Goal: Find specific page/section: Find specific page/section

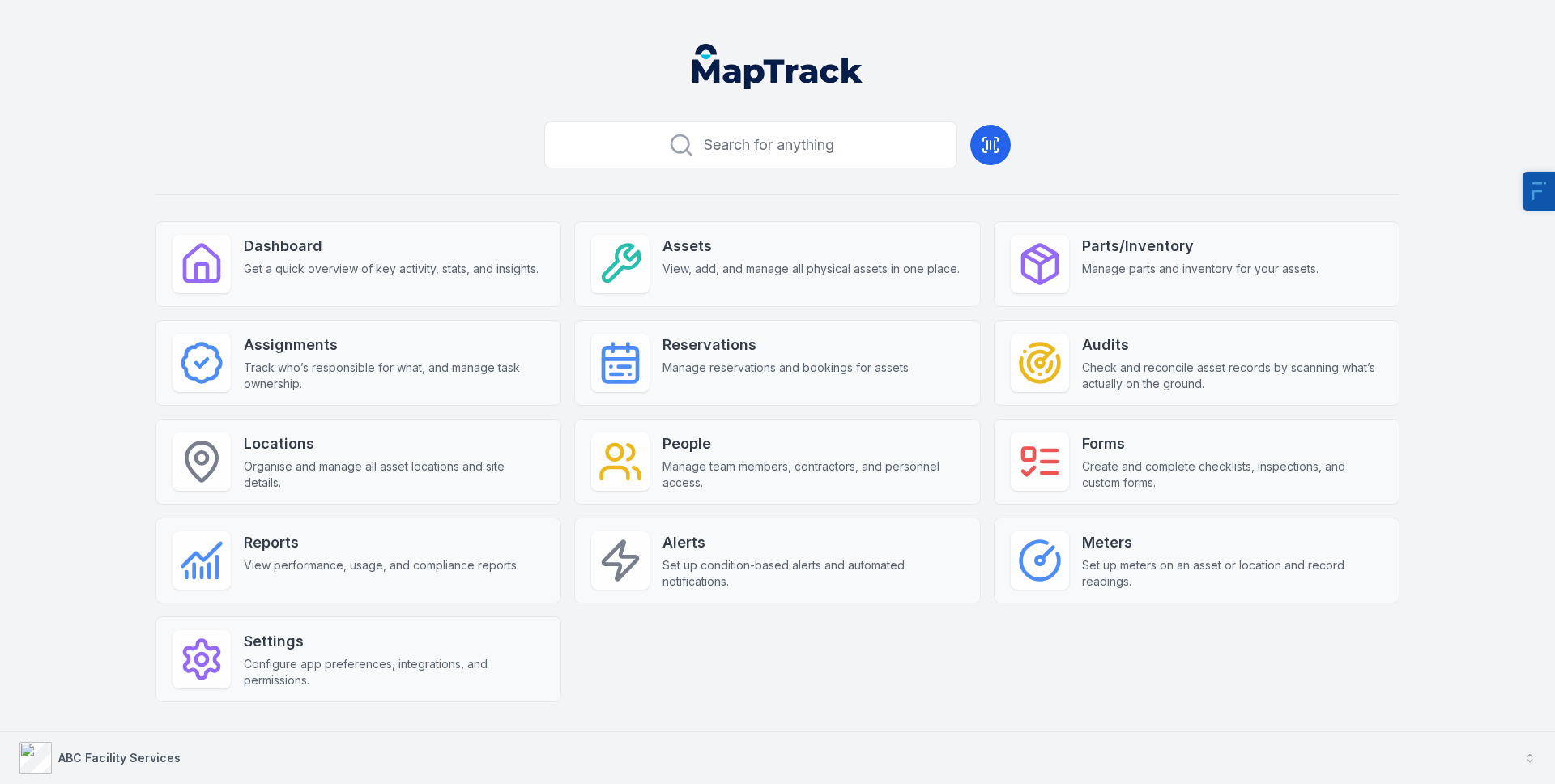
click at [161, 749] on div "ABC Facility Services" at bounding box center [120, 758] width 122 height 16
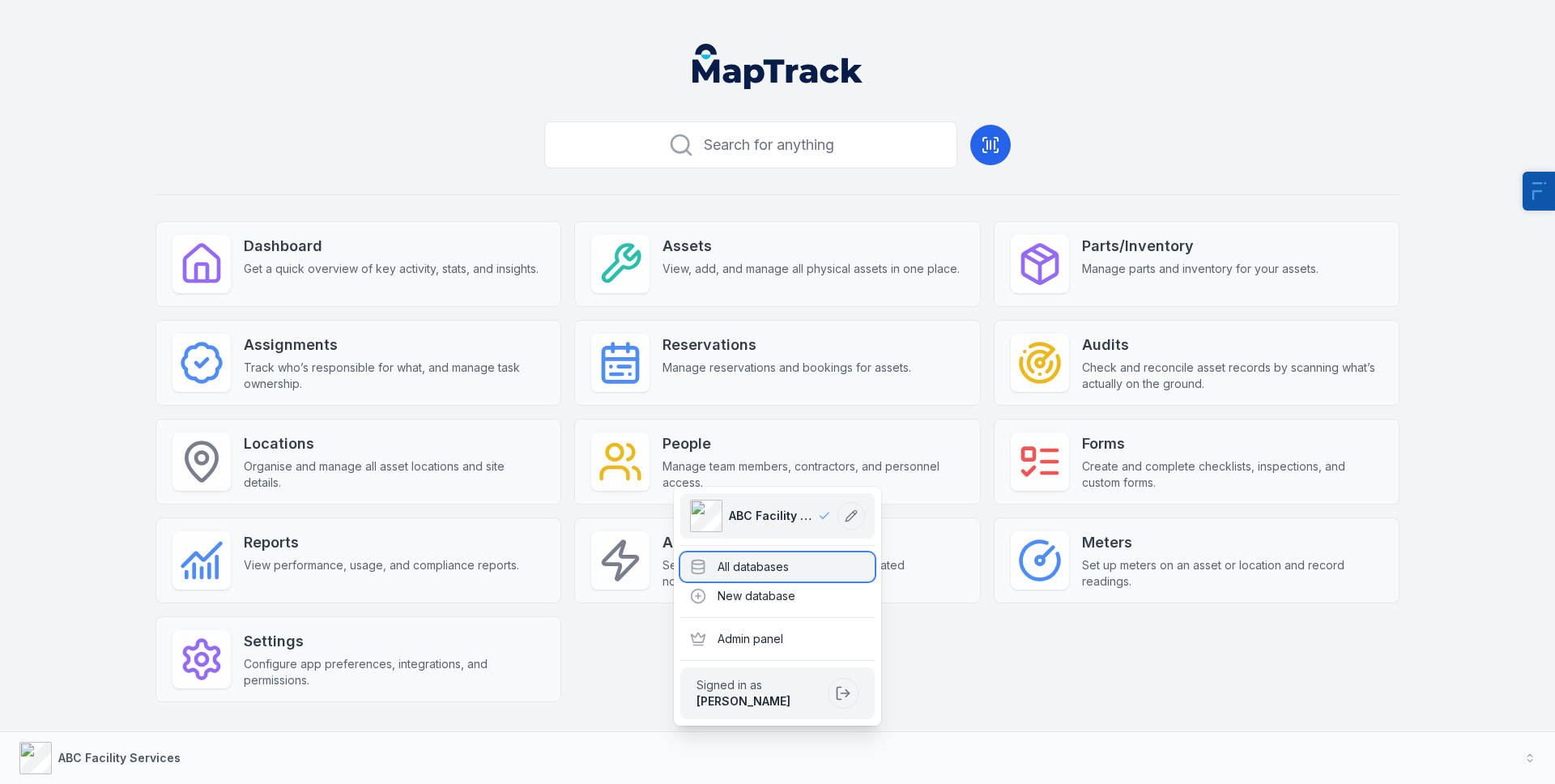
click at [751, 563] on div "All databases" at bounding box center [777, 567] width 194 height 29
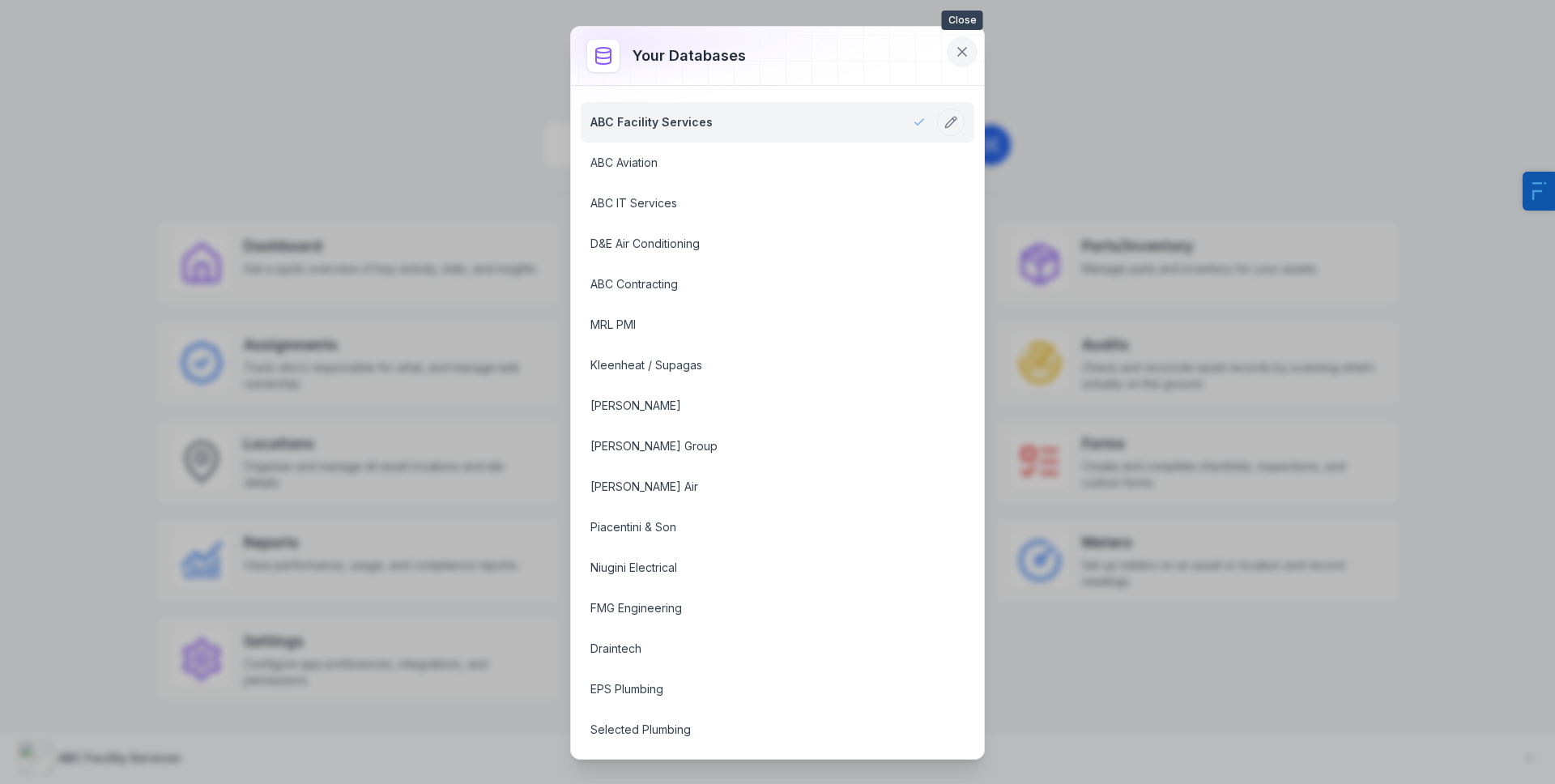
click at [954, 47] on icon at bounding box center [962, 52] width 16 height 16
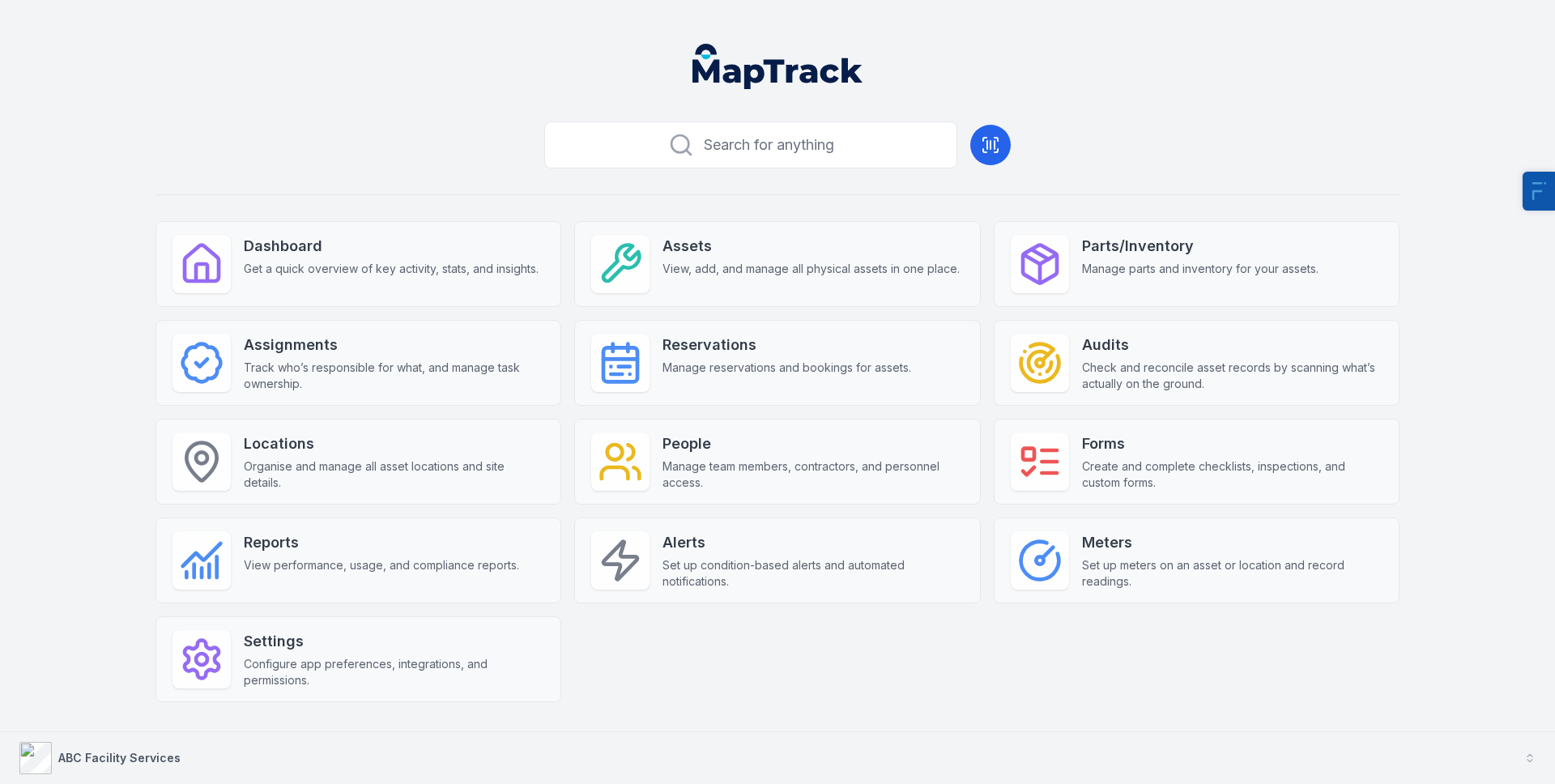
click at [163, 763] on strong "ABC Facility Services" at bounding box center [120, 757] width 122 height 14
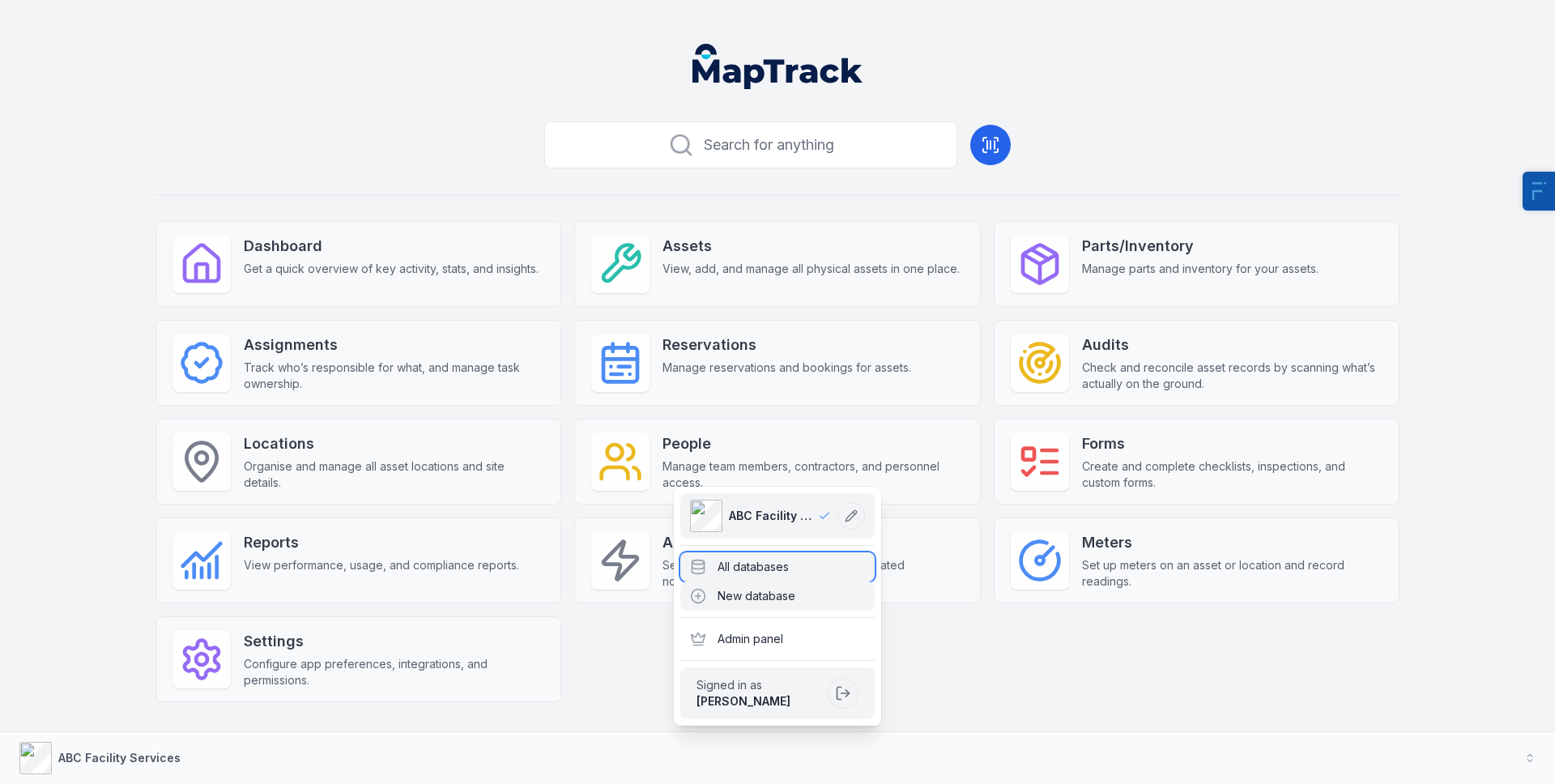
click at [802, 572] on div "All databases" at bounding box center [777, 567] width 194 height 29
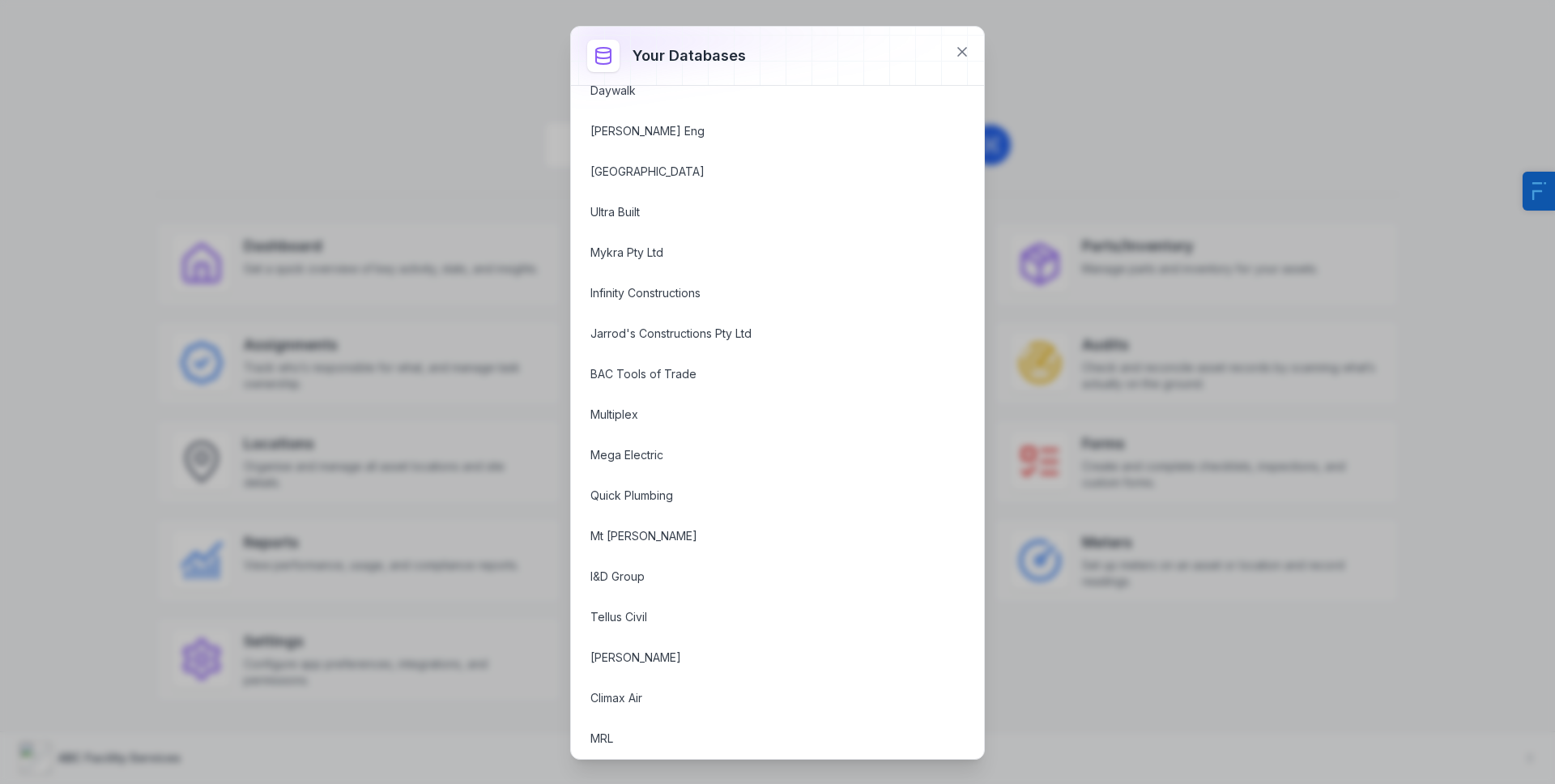
scroll to position [1245, 0]
drag, startPoint x: 961, startPoint y: 42, endPoint x: 1258, endPoint y: 59, distance: 297.5
click at [1258, 59] on div "Your databases ABC Facility Services ABC Aviation ABC IT Services D&E Air Condi…" at bounding box center [777, 392] width 1555 height 784
click at [951, 61] on button at bounding box center [962, 52] width 31 height 31
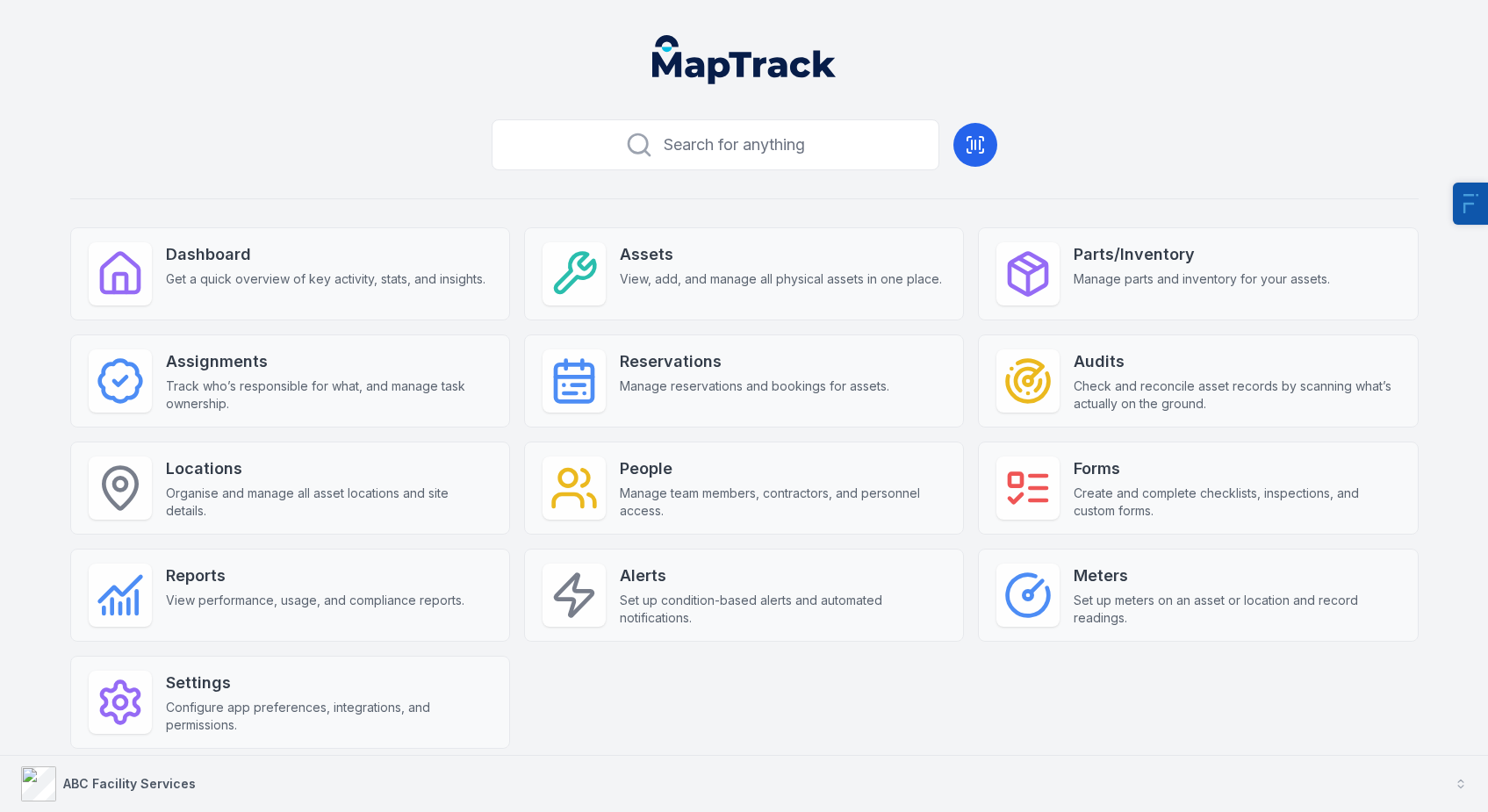
click at [124, 788] on strong "ABC Facility Services" at bounding box center [130, 782] width 133 height 15
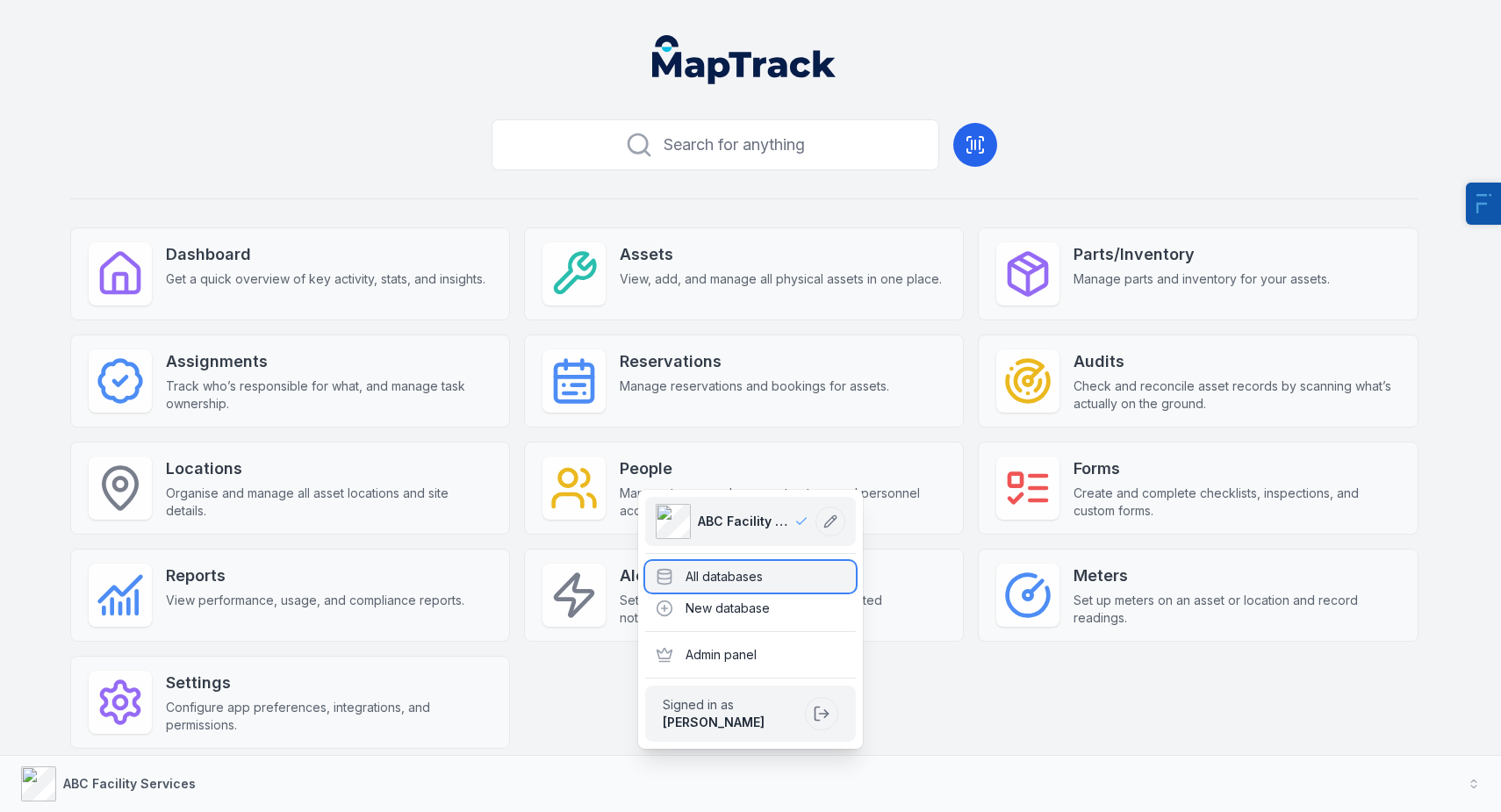
click at [777, 568] on div "All databases" at bounding box center [750, 577] width 211 height 32
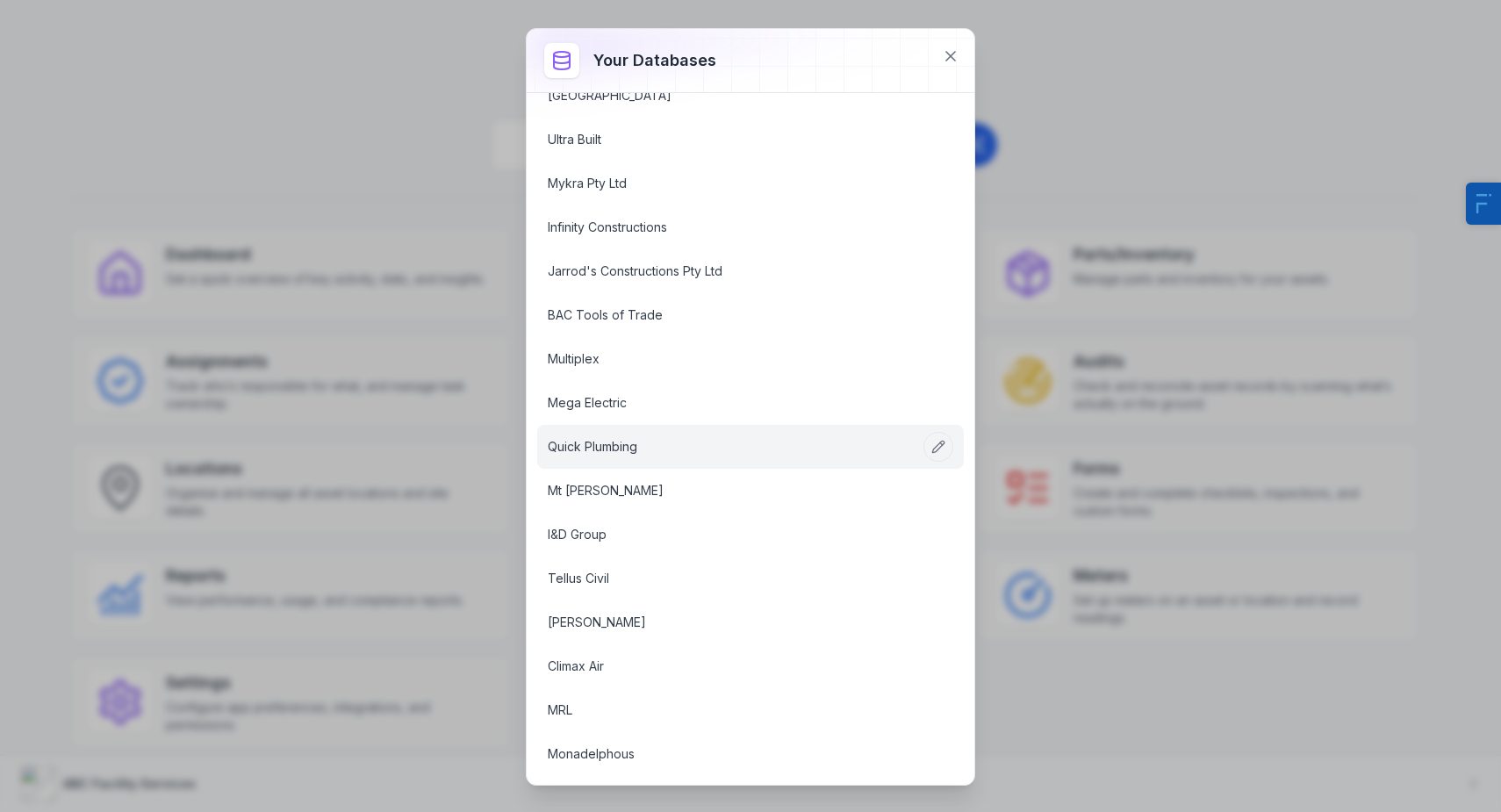
scroll to position [1493, 0]
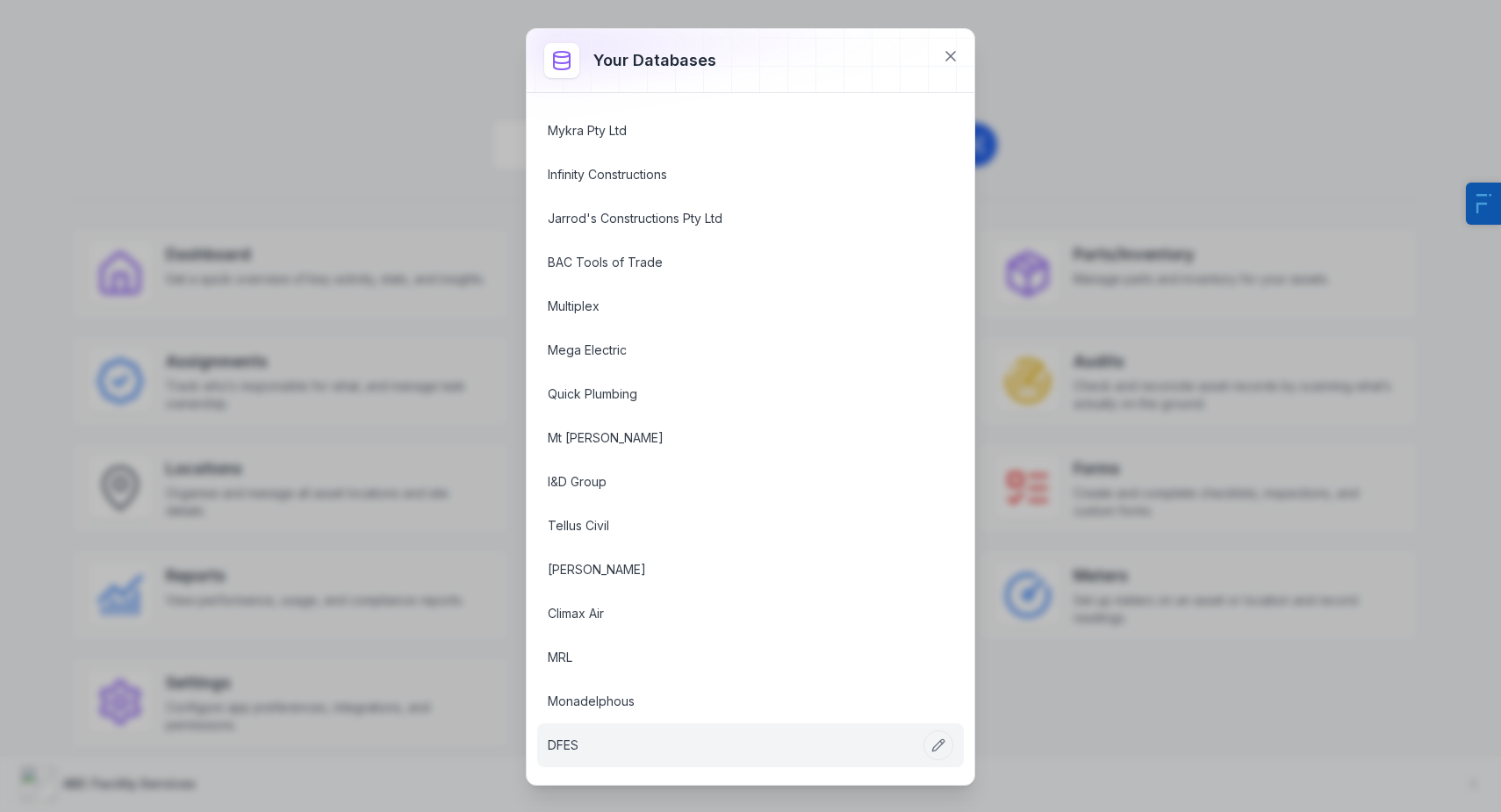
click at [637, 736] on link "DFES" at bounding box center [729, 745] width 363 height 18
click at [633, 736] on link "DFES" at bounding box center [729, 745] width 363 height 18
